Goal: Find contact information: Find contact information

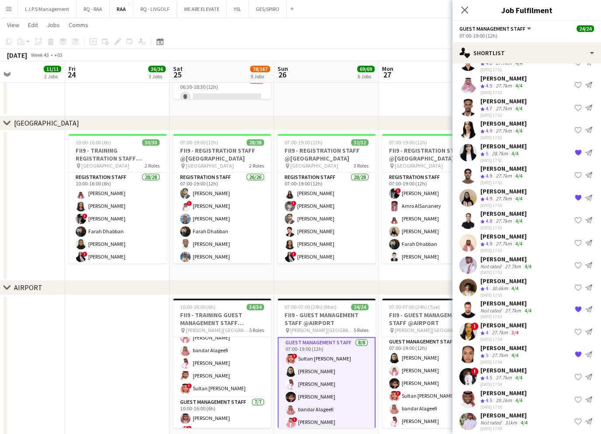
scroll to position [4846, 0]
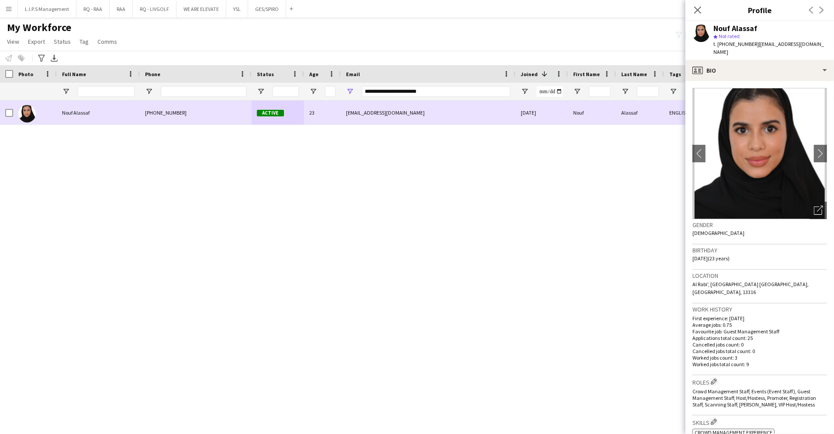
scroll to position [175, 0]
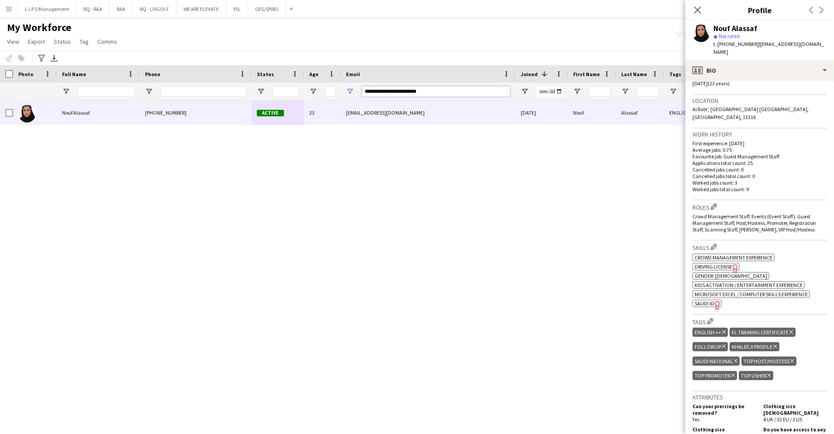
drag, startPoint x: 475, startPoint y: 90, endPoint x: 212, endPoint y: 86, distance: 262.7
click at [212, 85] on div at bounding box center [608, 91] width 1217 height 17
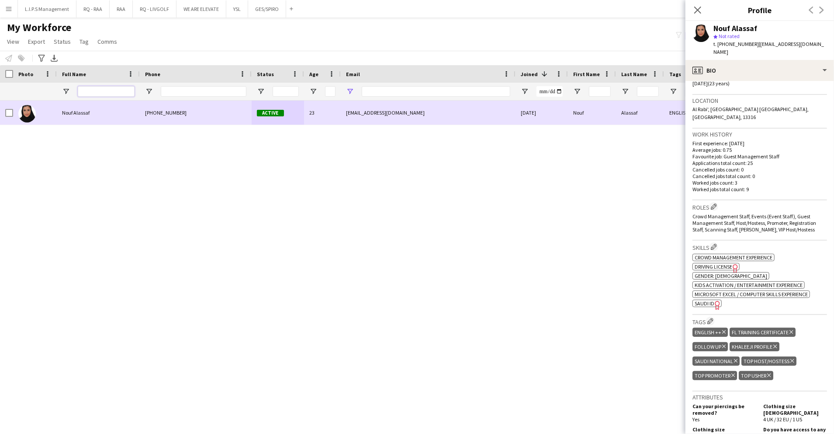
click at [113, 93] on input "Full Name Filter Input" at bounding box center [106, 91] width 57 height 10
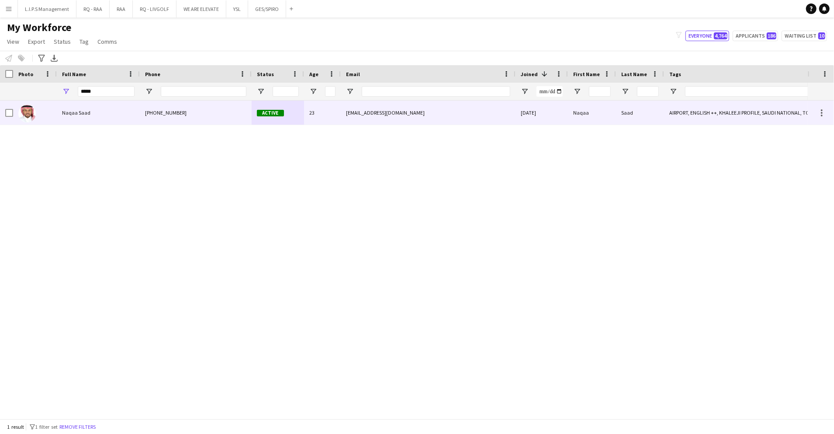
click at [75, 119] on div "Naqaa Saad" at bounding box center [98, 113] width 83 height 24
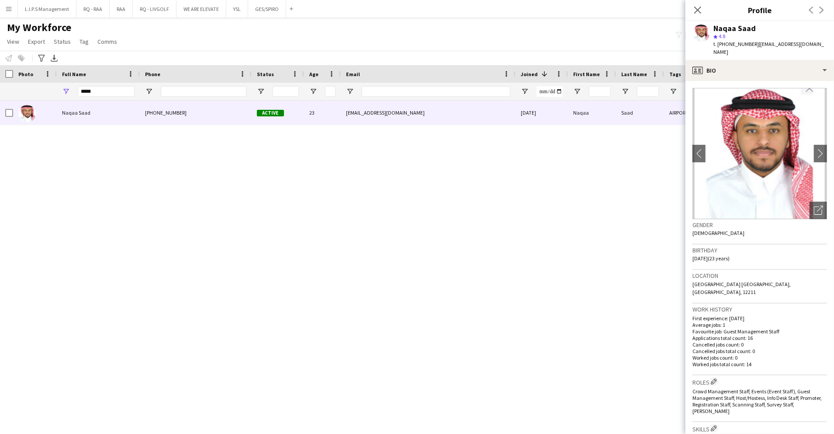
click at [729, 31] on div "Naqaa Saad" at bounding box center [735, 28] width 42 height 8
copy div "Naqaa Saad"
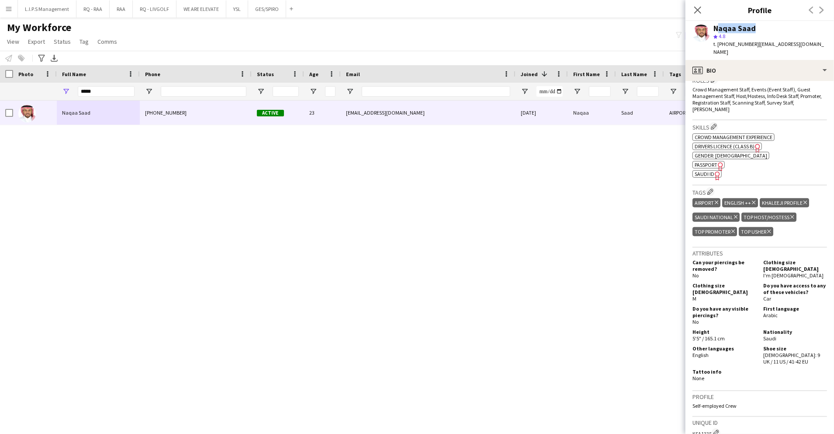
scroll to position [450, 0]
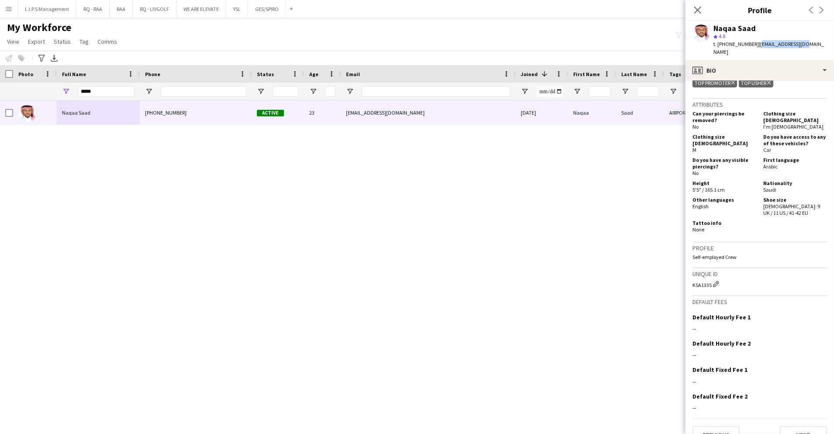
drag, startPoint x: 809, startPoint y: 47, endPoint x: 755, endPoint y: 50, distance: 54.3
click at [755, 50] on app-profile-header "Naqaa Saad star 4.8 t. +966541132119 | i.4qaaa@gmail.com" at bounding box center [760, 40] width 149 height 39
copy span "i.4qaaa@gmail.com"
click at [734, 45] on span "t. +966541132119" at bounding box center [736, 44] width 45 height 7
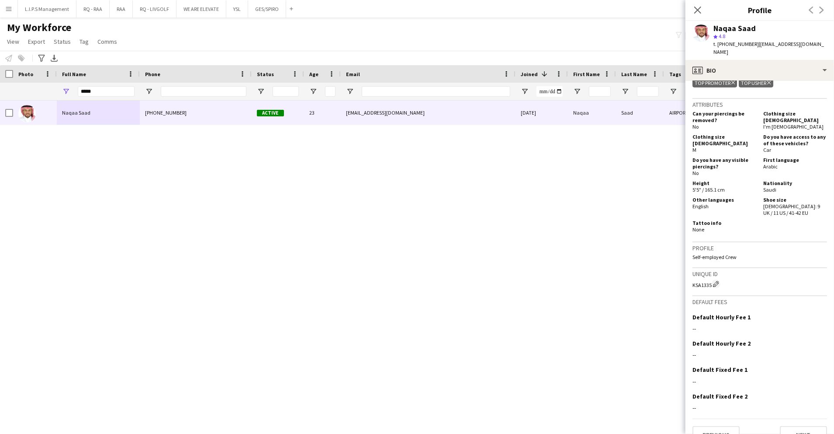
click at [734, 45] on span "t. +966541132119" at bounding box center [736, 44] width 45 height 7
copy span "966541132119"
drag, startPoint x: 101, startPoint y: 95, endPoint x: 60, endPoint y: 83, distance: 43.3
click at [31, 91] on div "*****" at bounding box center [608, 91] width 1217 height 17
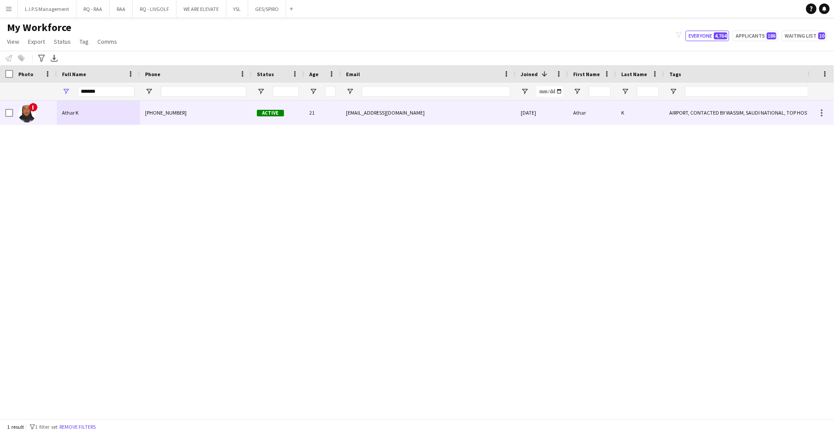
drag, startPoint x: 64, startPoint y: 121, endPoint x: 85, endPoint y: 116, distance: 21.6
click at [64, 122] on div "Athar K" at bounding box center [98, 113] width 83 height 24
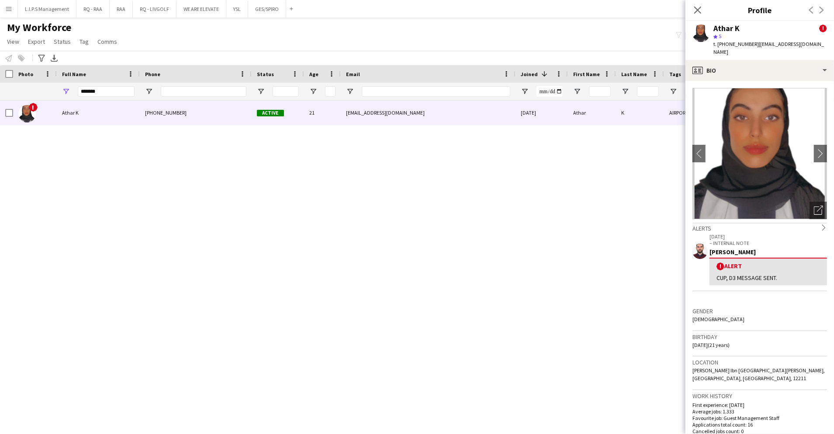
click at [732, 26] on div "Athar K" at bounding box center [727, 28] width 26 height 8
copy div "Athar K"
drag, startPoint x: 95, startPoint y: 90, endPoint x: 52, endPoint y: 91, distance: 43.7
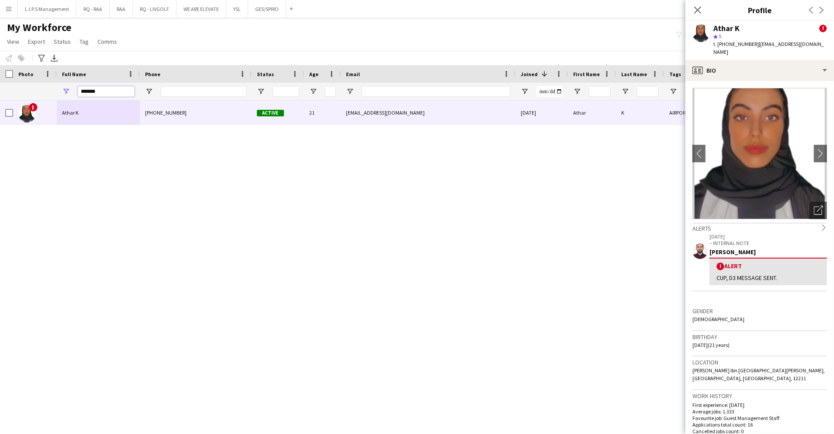
click at [45, 90] on div "*******" at bounding box center [608, 91] width 1217 height 17
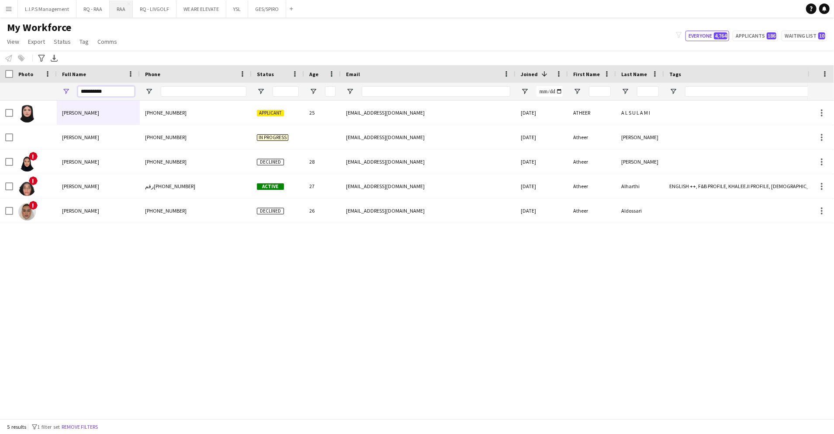
type input "*********"
drag, startPoint x: 219, startPoint y: 93, endPoint x: 222, endPoint y: 87, distance: 7.6
click at [219, 93] on input "Phone Filter Input" at bounding box center [204, 91] width 86 height 10
paste input "**********"
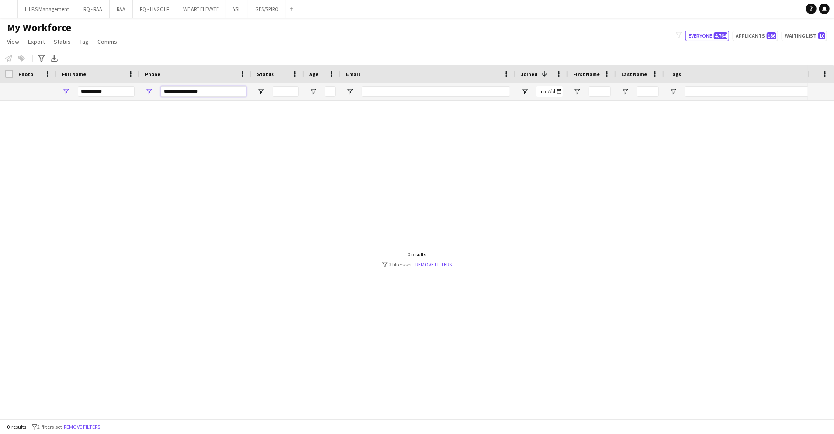
type input "**********"
drag, startPoint x: 107, startPoint y: 93, endPoint x: 183, endPoint y: 97, distance: 76.2
click at [17, 93] on div "*********" at bounding box center [608, 91] width 1217 height 17
click at [190, 91] on input "**********" at bounding box center [204, 91] width 86 height 10
click at [216, 93] on input "**********" at bounding box center [204, 91] width 86 height 10
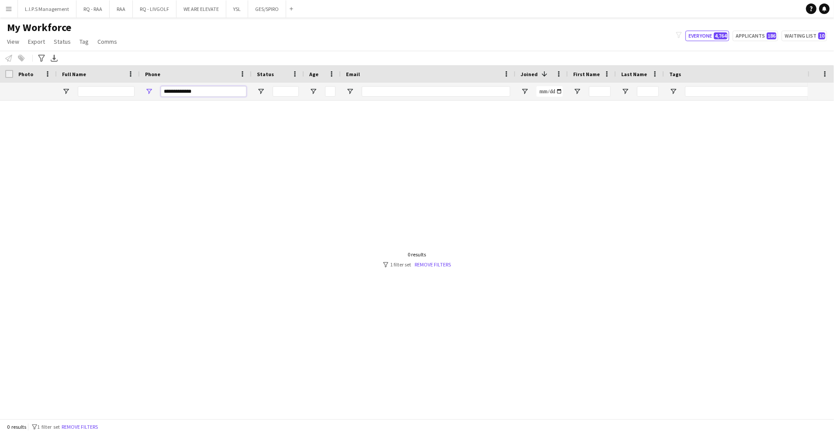
click at [172, 91] on input "**********" at bounding box center [204, 91] width 86 height 10
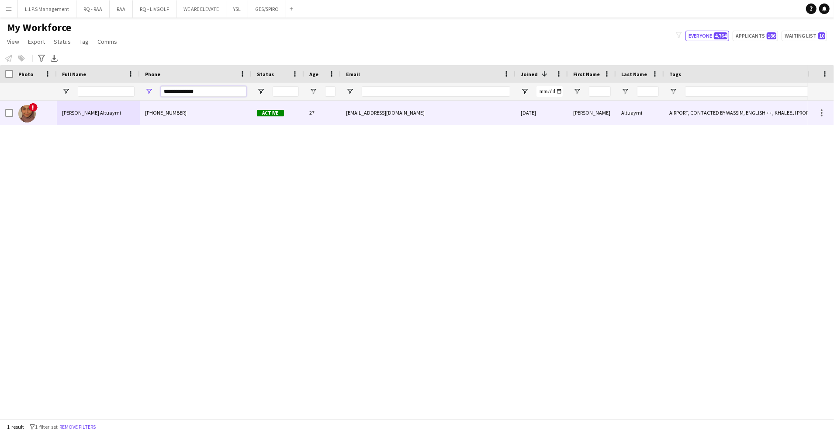
type input "**********"
click at [208, 117] on div "+9660583379231" at bounding box center [196, 113] width 112 height 24
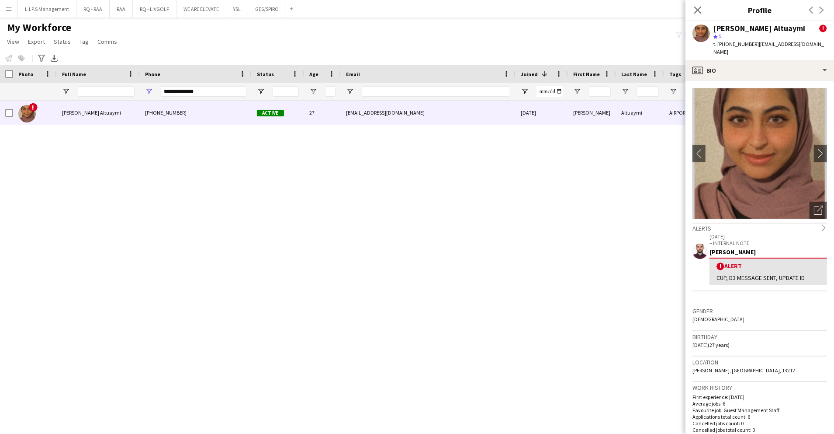
click at [740, 26] on div "Atheer khaled ‏Altuaymi" at bounding box center [760, 28] width 92 height 8
click at [741, 26] on div "Atheer khaled ‏Altuaymi" at bounding box center [760, 28] width 92 height 8
copy div "Atheer khaled ‏Altuaymi"
drag, startPoint x: 381, startPoint y: 93, endPoint x: 285, endPoint y: 96, distance: 96.2
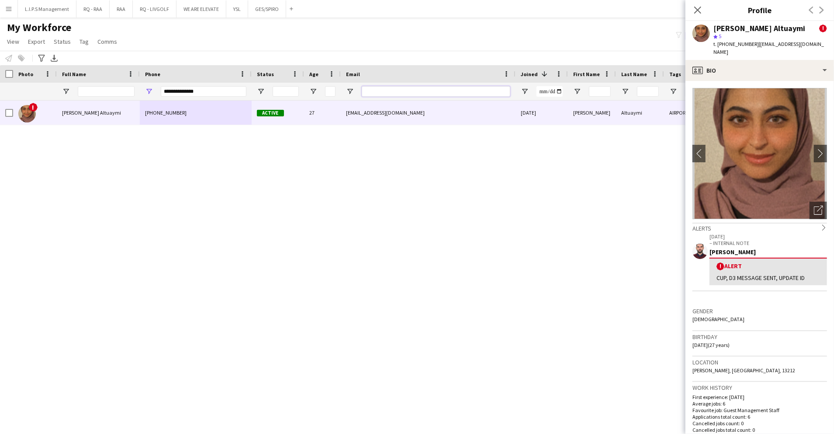
click at [381, 93] on input "Email Filter Input" at bounding box center [436, 91] width 149 height 10
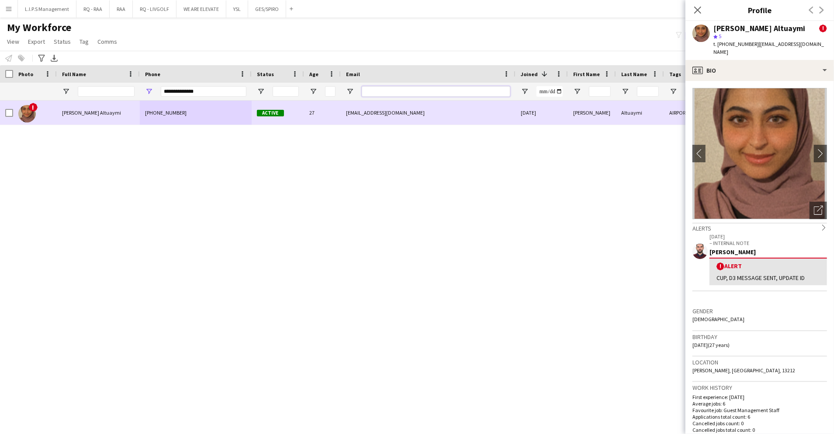
paste input "**********"
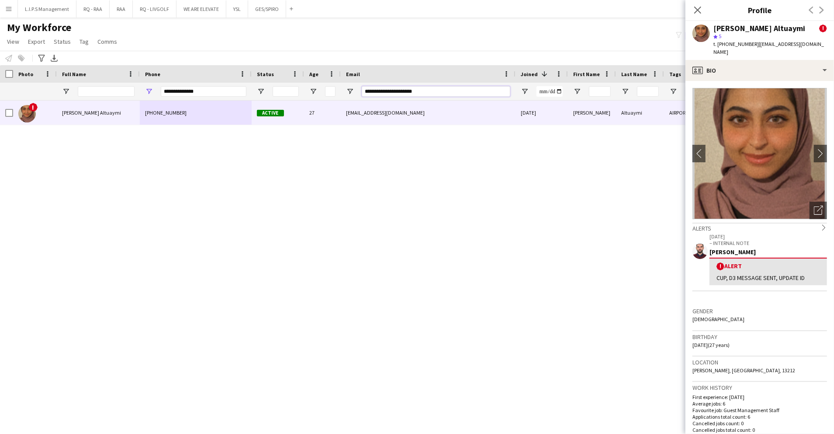
type input "**********"
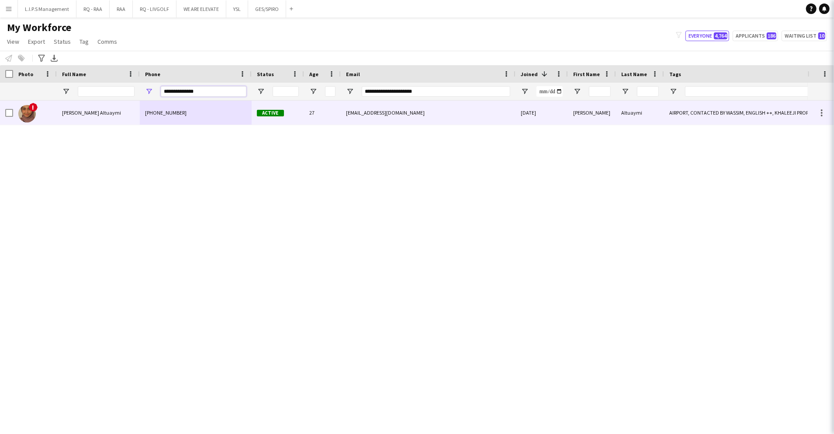
drag, startPoint x: 208, startPoint y: 93, endPoint x: 93, endPoint y: 85, distance: 115.6
click at [79, 90] on div at bounding box center [608, 91] width 1217 height 17
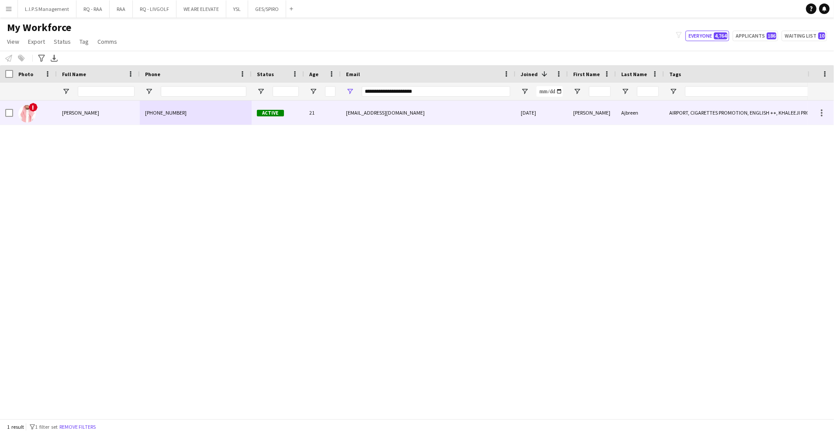
click at [198, 111] on div "+966595683199" at bounding box center [196, 113] width 112 height 24
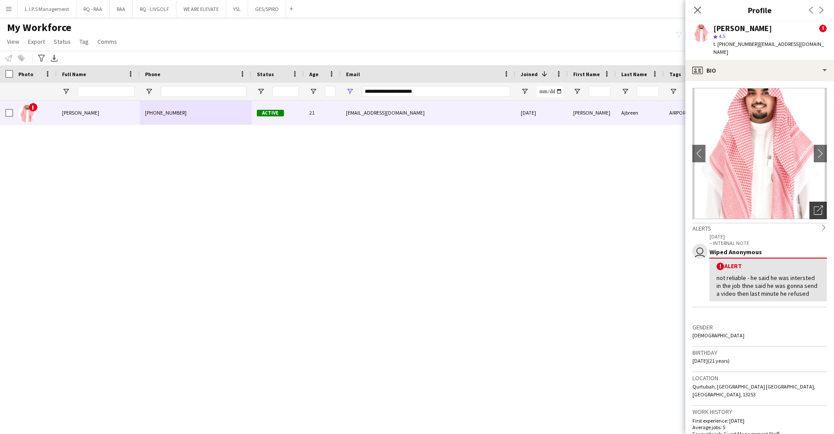
click at [810, 201] on div "Open photos pop-in" at bounding box center [818, 209] width 17 height 17
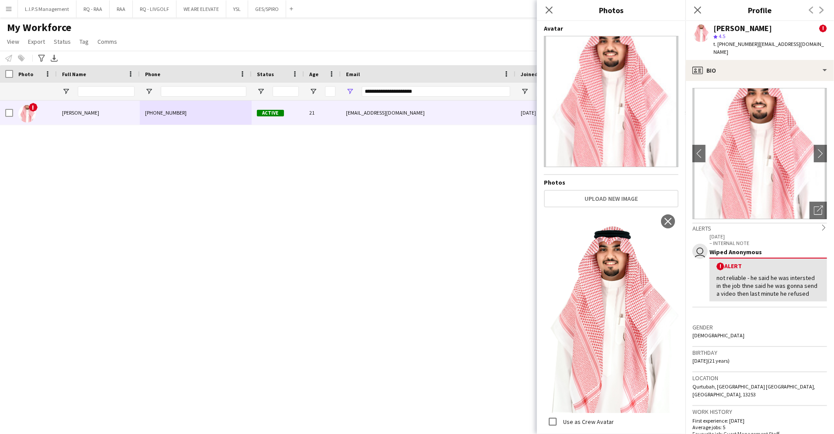
click at [780, 49] on html "Menu Boards Boards Boards All jobs Status Workforce Workforce My Workforce Recr…" at bounding box center [417, 217] width 834 height 434
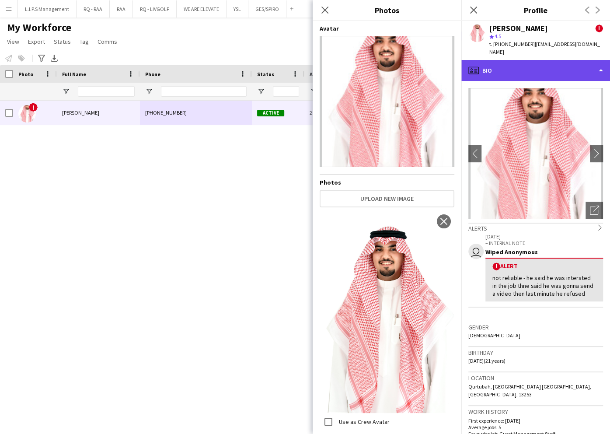
click at [544, 60] on div "profile Bio" at bounding box center [535, 70] width 149 height 21
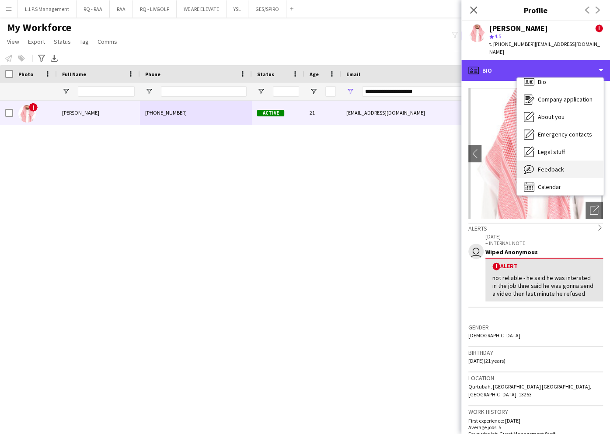
scroll to position [12, 0]
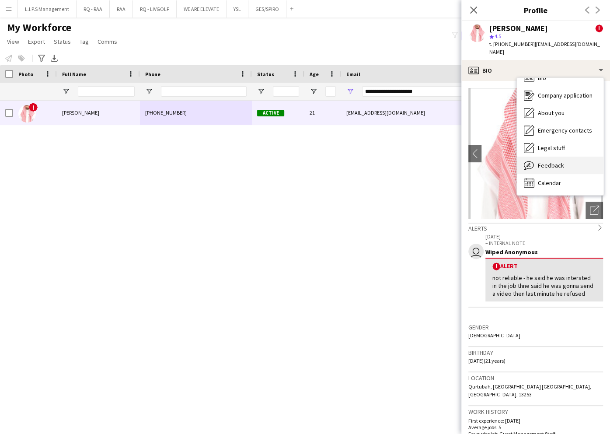
click at [548, 161] on span "Feedback" at bounding box center [551, 165] width 26 height 8
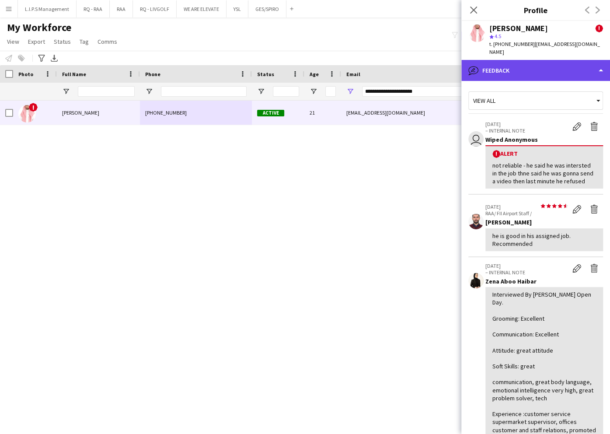
click at [560, 68] on div "bubble-pencil Feedback" at bounding box center [535, 70] width 149 height 21
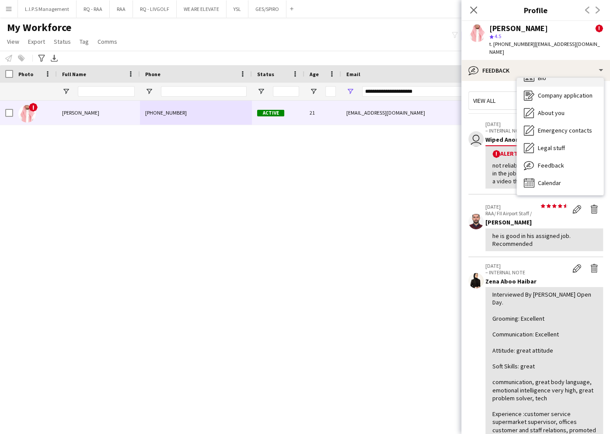
click at [558, 73] on div "Bio Bio" at bounding box center [560, 77] width 87 height 17
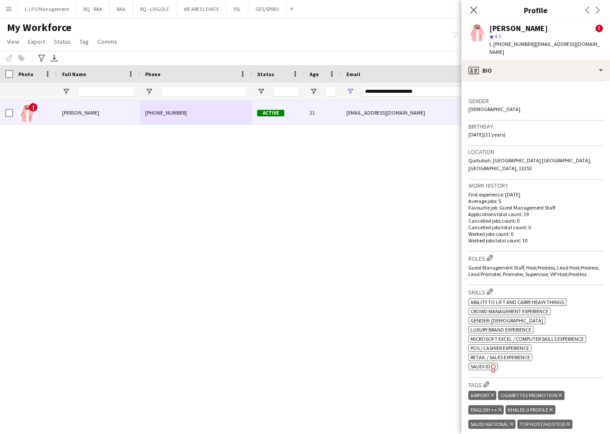
scroll to position [291, 0]
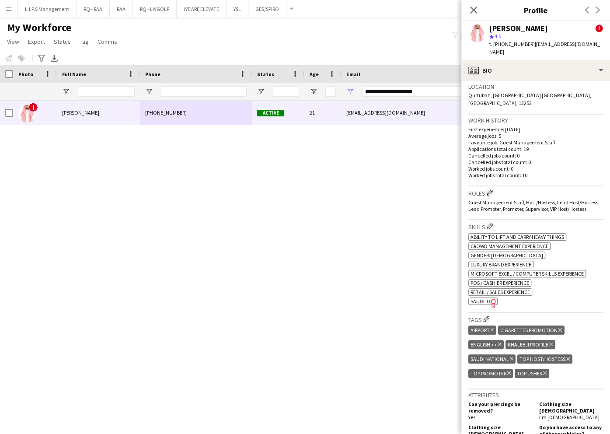
click at [489, 300] on icon "Freelancer has uploaded a photo validation of skill. Click to see" at bounding box center [493, 302] width 9 height 9
drag, startPoint x: 434, startPoint y: 87, endPoint x: 299, endPoint y: 95, distance: 135.3
click at [299, 94] on div at bounding box center [608, 91] width 1217 height 17
paste input "Email Filter Input"
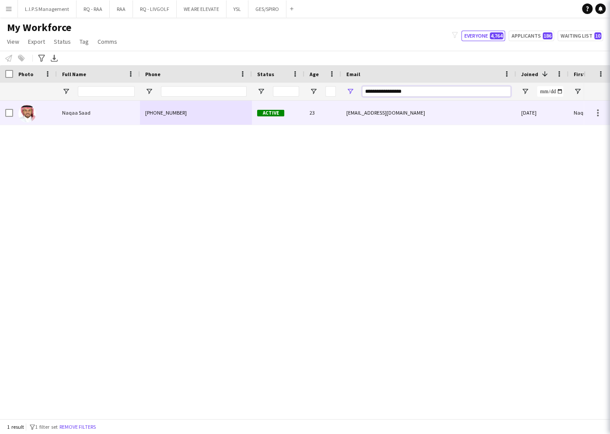
type input "**********"
click at [340, 109] on div "23" at bounding box center [322, 113] width 37 height 24
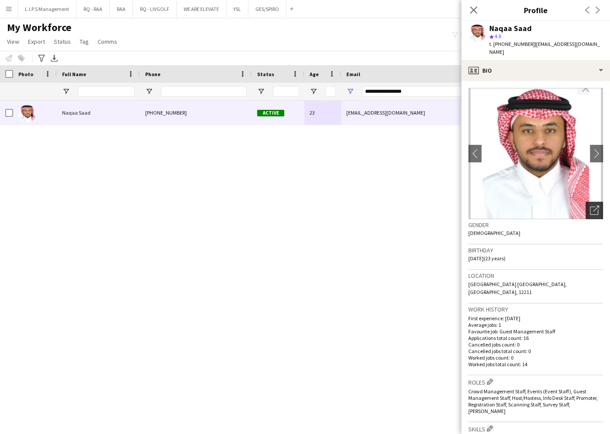
click at [590, 205] on icon "Open photos pop-in" at bounding box center [594, 209] width 9 height 9
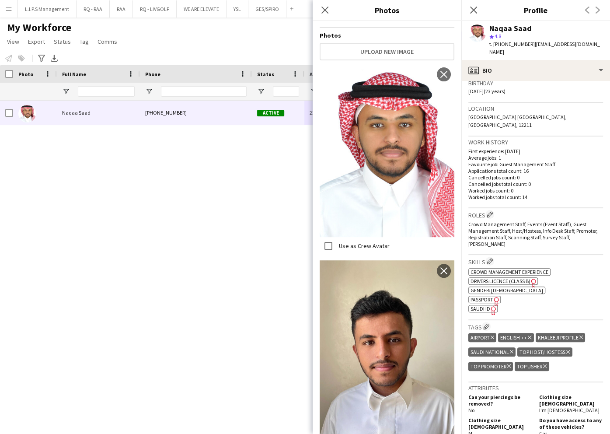
scroll to position [175, 0]
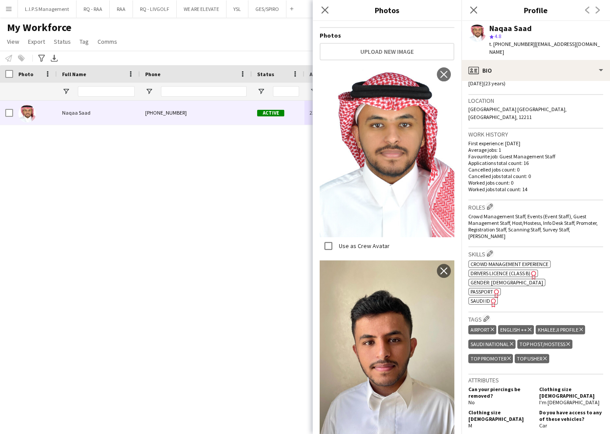
click at [469, 297] on app-spec-pill "ok-circled2 background Layer 1 cross-circle-red background Layer 1 SAUDI ID Fre…" at bounding box center [482, 300] width 29 height 7
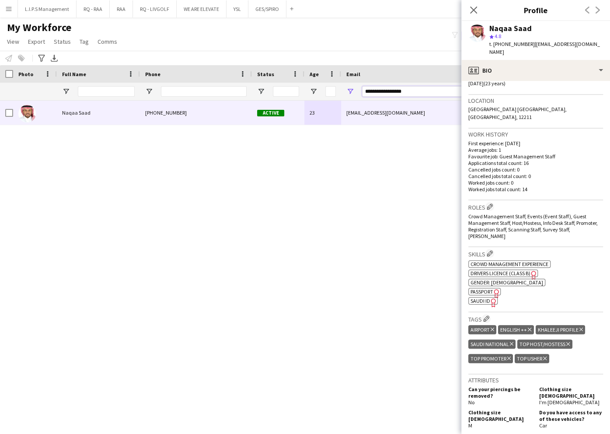
drag, startPoint x: 406, startPoint y: 92, endPoint x: 305, endPoint y: 81, distance: 102.0
click at [305, 81] on div "Workforce Details Photo Full Name 1" at bounding box center [608, 82] width 1217 height 35
click at [123, 92] on input "Full Name Filter Input" at bounding box center [106, 91] width 57 height 10
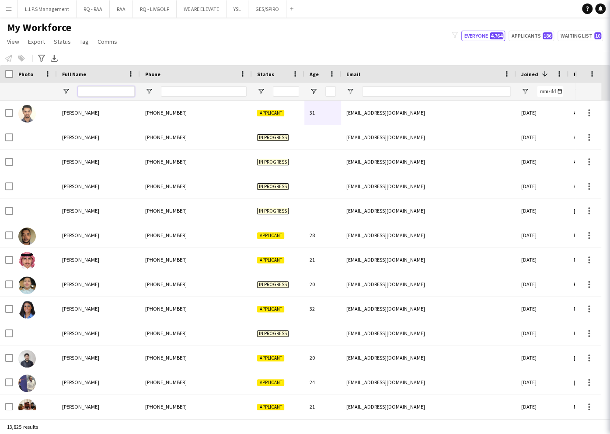
click at [123, 92] on input "Full Name Filter Input" at bounding box center [106, 91] width 57 height 10
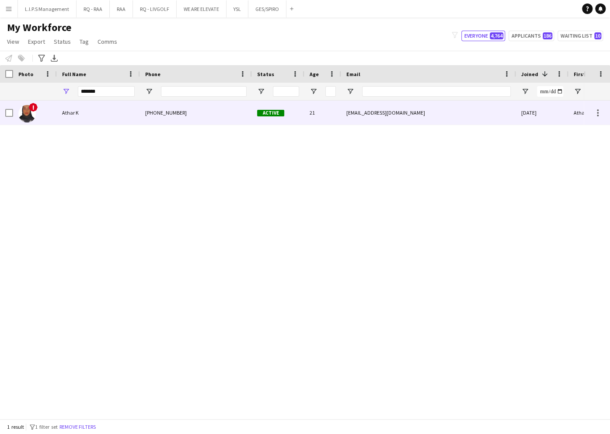
drag, startPoint x: 71, startPoint y: 113, endPoint x: 90, endPoint y: 104, distance: 20.3
click at [71, 113] on span "Athar K" at bounding box center [70, 112] width 17 height 7
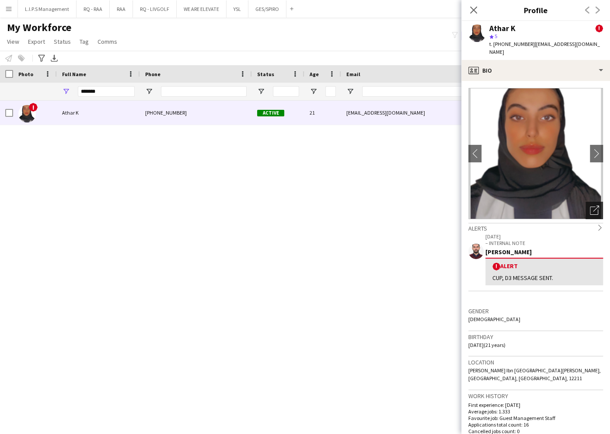
click at [590, 205] on icon "Open photos pop-in" at bounding box center [594, 209] width 9 height 9
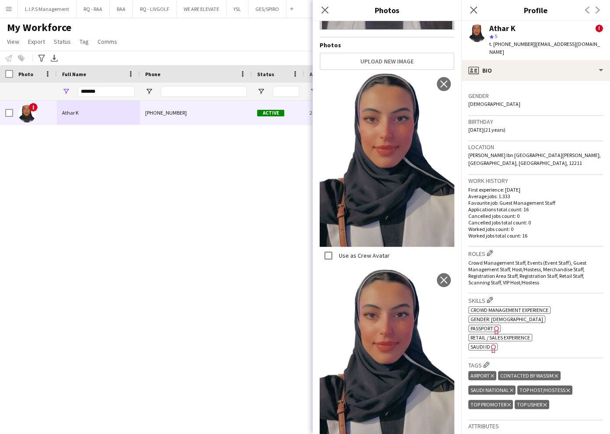
scroll to position [233, 0]
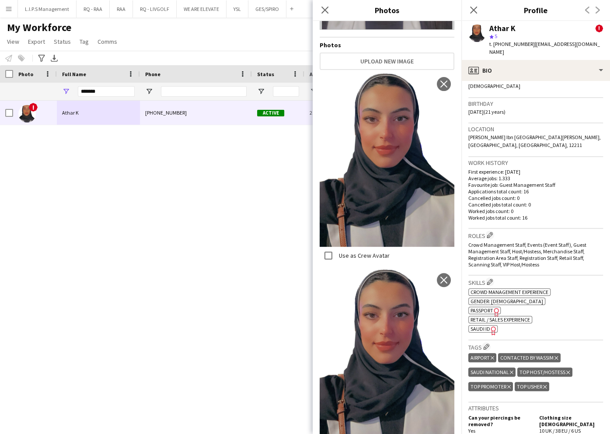
click at [484, 325] on span "SAUDI ID" at bounding box center [480, 328] width 20 height 7
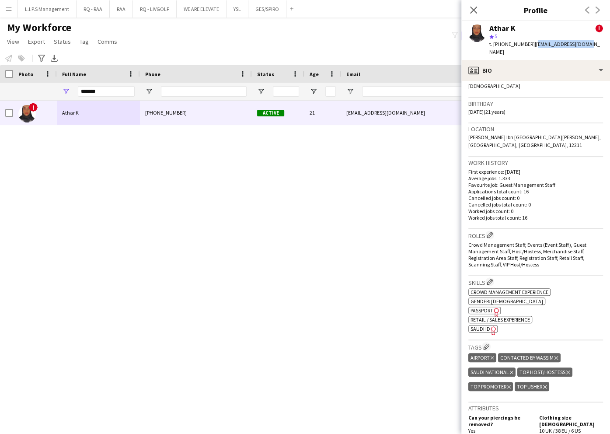
drag, startPoint x: 577, startPoint y: 46, endPoint x: 531, endPoint y: 47, distance: 46.3
click at [531, 47] on app-profile-header "Athar K ! star 5 t. +966563363950 | atkhalid58@gmail.com" at bounding box center [535, 40] width 149 height 39
copy span "atkhalid58@gmail.com"
click at [509, 45] on span "t. +966563363950" at bounding box center [511, 44] width 45 height 7
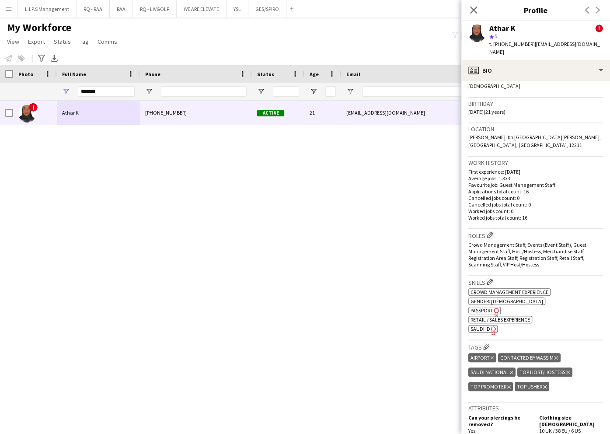
click at [509, 45] on span "t. +966563363950" at bounding box center [511, 44] width 45 height 7
copy span "966563363950"
drag, startPoint x: 108, startPoint y: 91, endPoint x: 82, endPoint y: 92, distance: 25.8
click at [82, 92] on input "*******" at bounding box center [106, 91] width 57 height 10
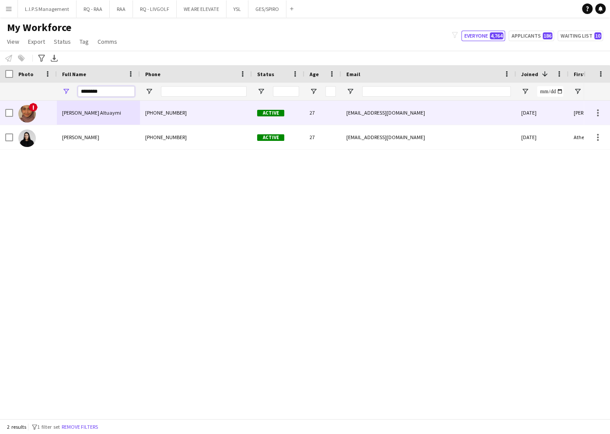
type input "********"
click at [83, 117] on div "Atheer khaled ‏Altuaymi" at bounding box center [98, 113] width 83 height 24
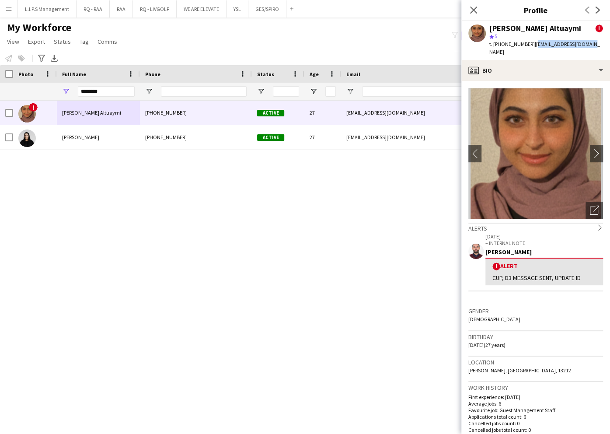
drag, startPoint x: 590, startPoint y: 46, endPoint x: 534, endPoint y: 42, distance: 56.5
click at [534, 43] on div "Atheer khaled ‏Altuaymi ! star 5 t. +9660583379231 | atheerrkt@hotmail.com" at bounding box center [535, 40] width 149 height 39
copy span "atheerrkt@hotmail.com"
click at [514, 38] on div "star 5" at bounding box center [546, 36] width 114 height 8
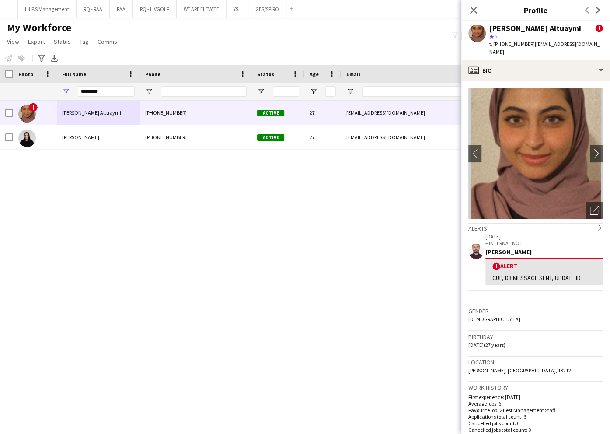
click at [514, 45] on span "t. +9660583379231" at bounding box center [511, 44] width 45 height 7
click at [515, 44] on span "t. +9660583379231" at bounding box center [511, 44] width 45 height 7
copy span "9660583379231"
click at [587, 201] on div "Open photos pop-in" at bounding box center [593, 209] width 17 height 17
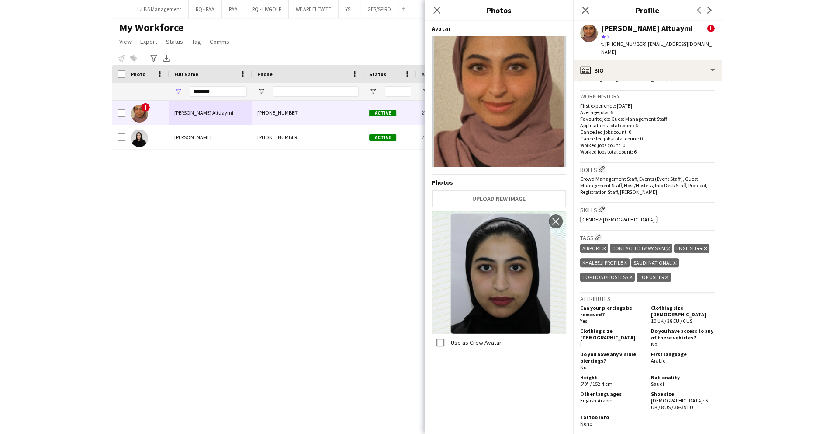
scroll to position [466, 0]
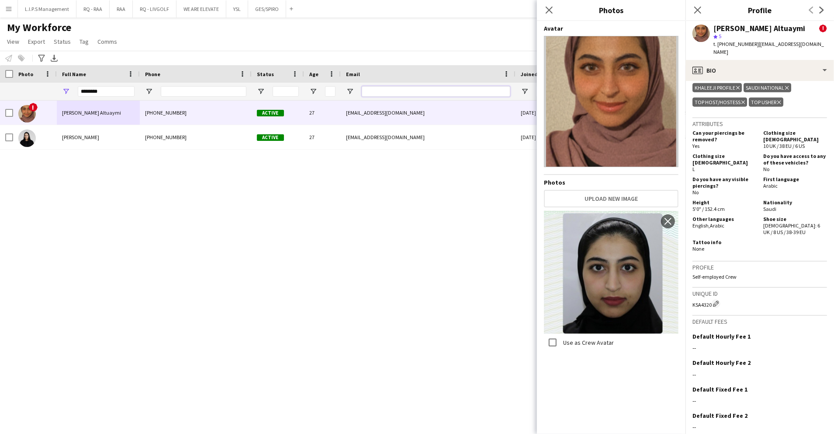
paste input "**********"
click at [376, 88] on input "**********" at bounding box center [436, 91] width 149 height 10
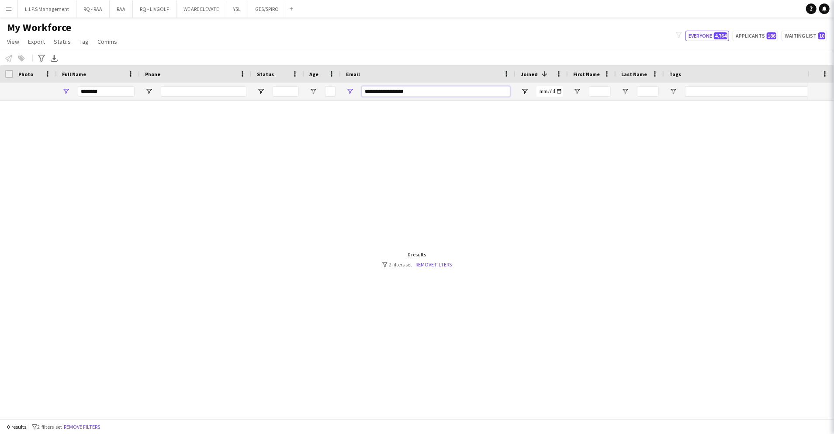
type input "**********"
drag, startPoint x: 127, startPoint y: 92, endPoint x: 1, endPoint y: 86, distance: 126.0
click at [1, 86] on div "********" at bounding box center [608, 91] width 1217 height 17
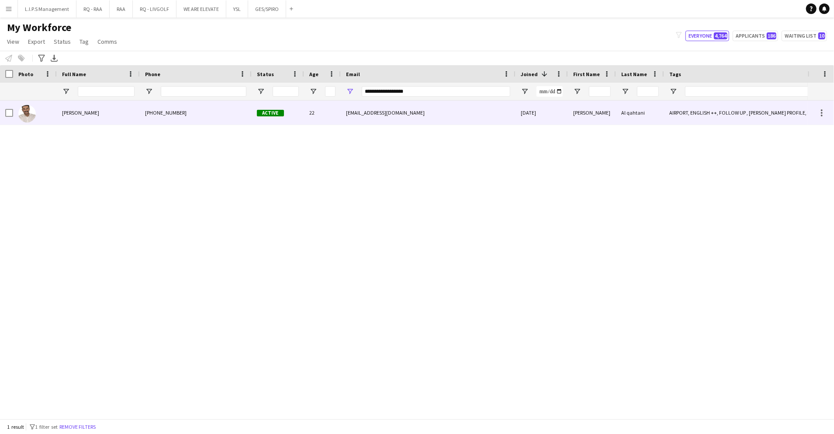
click at [118, 117] on div "Nasser Al qahtani" at bounding box center [98, 113] width 83 height 24
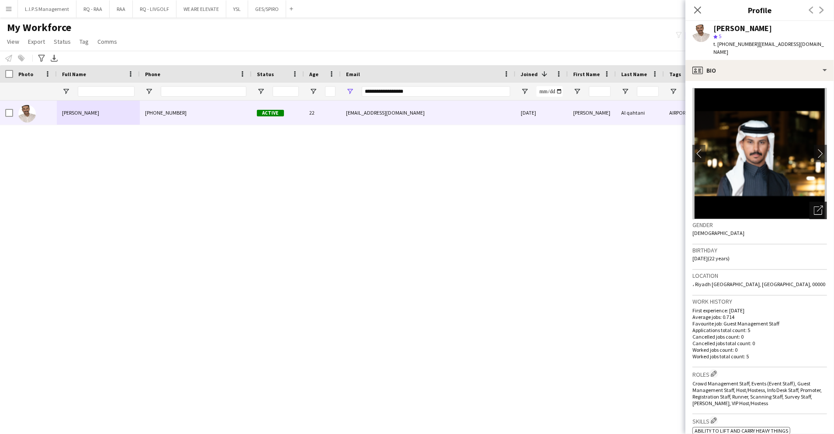
click at [814, 205] on icon "Open photos pop-in" at bounding box center [818, 209] width 9 height 9
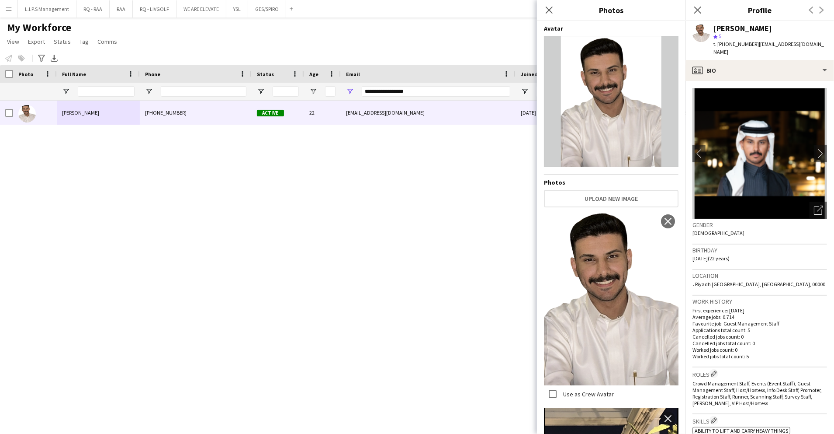
click at [730, 31] on div "Nasser Al qahtani" at bounding box center [743, 28] width 59 height 8
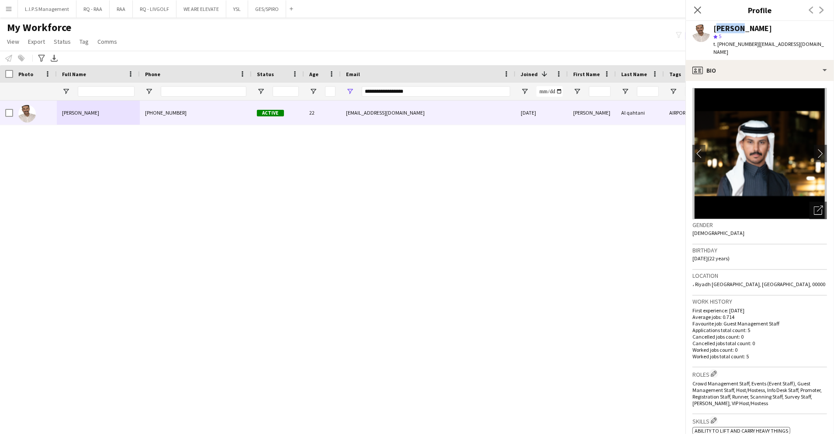
click at [730, 31] on div "Nasser Al qahtani" at bounding box center [743, 28] width 59 height 8
click at [814, 205] on icon "Open photos pop-in" at bounding box center [818, 209] width 9 height 9
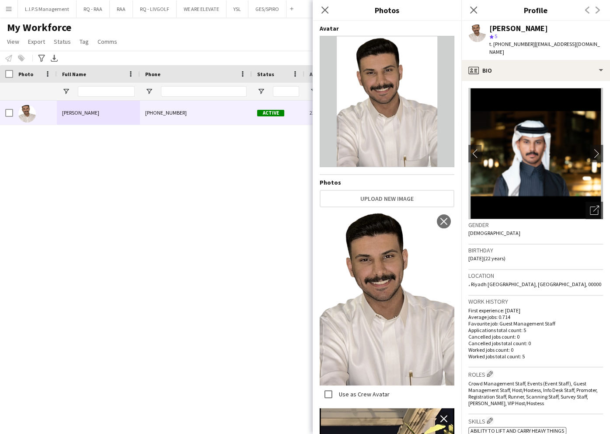
scroll to position [256, 0]
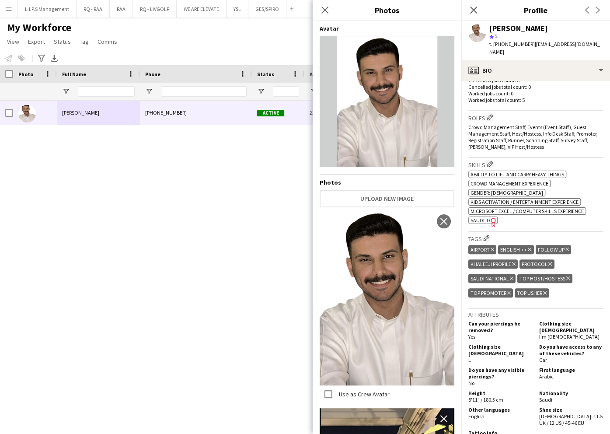
click at [484, 217] on span "SAUDI ID" at bounding box center [480, 220] width 20 height 7
